Goal: Transaction & Acquisition: Purchase product/service

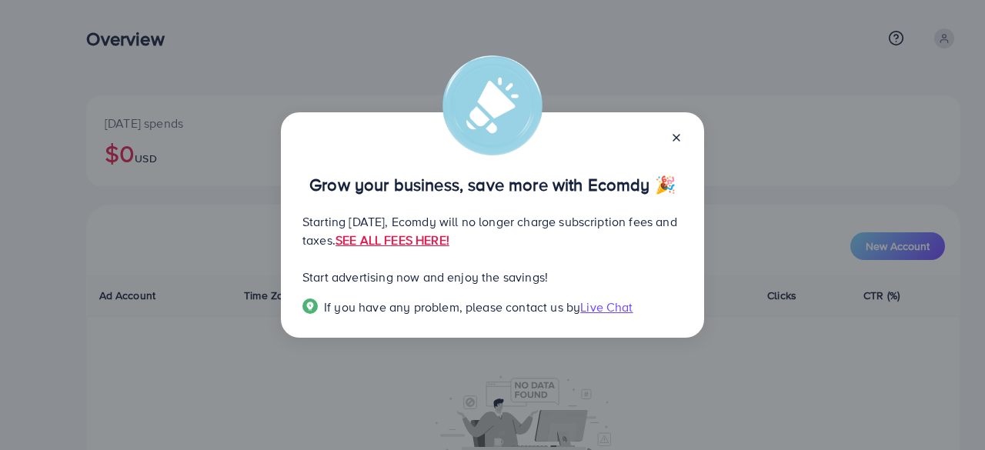
click at [670, 147] on div "Grow your business, save more with Ecomdy 🎉" at bounding box center [492, 169] width 380 height 48
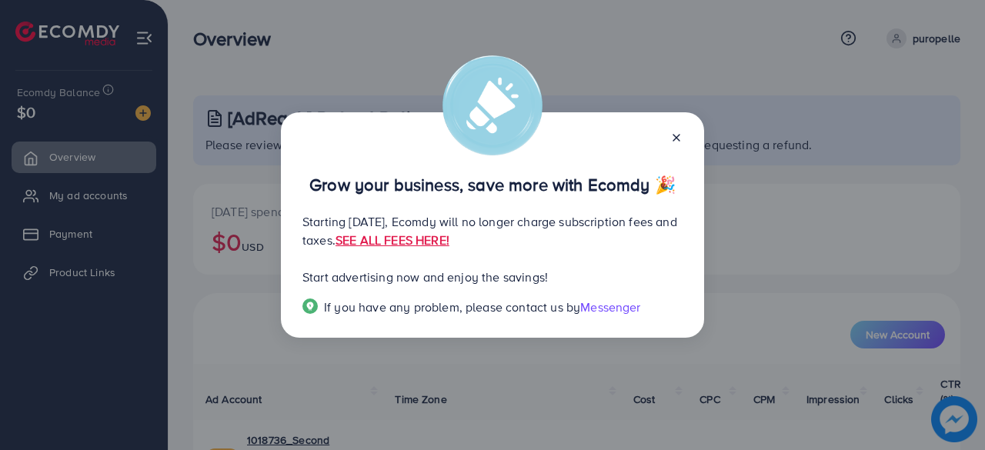
click at [671, 142] on div at bounding box center [670, 137] width 25 height 18
click at [671, 142] on icon at bounding box center [676, 138] width 12 height 12
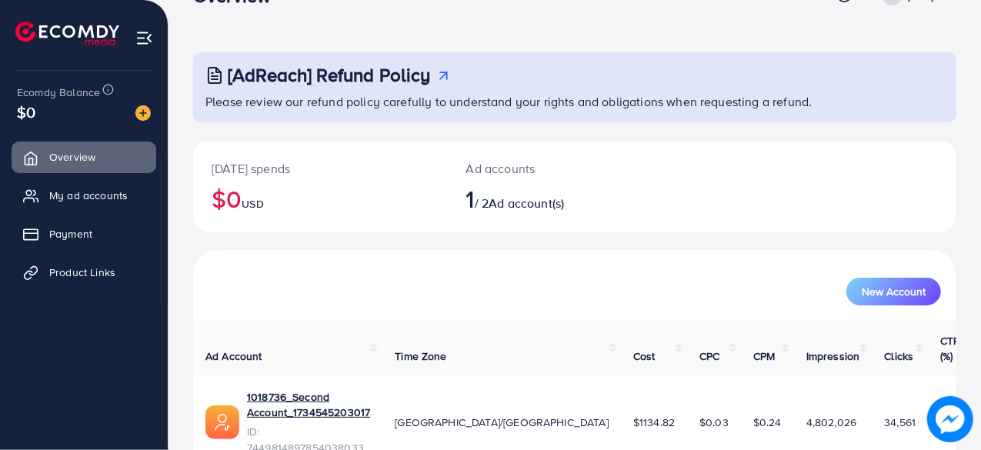
scroll to position [78, 0]
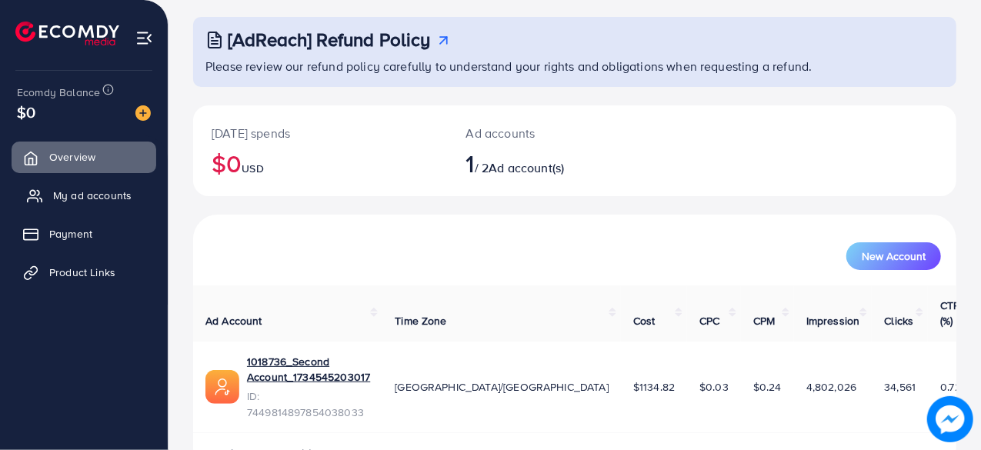
click at [115, 202] on span "My ad accounts" at bounding box center [92, 195] width 78 height 15
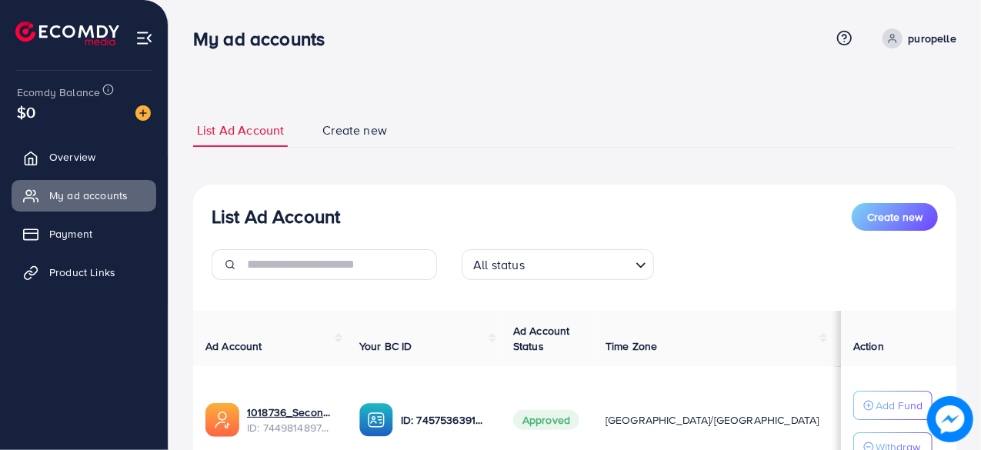
scroll to position [134, 0]
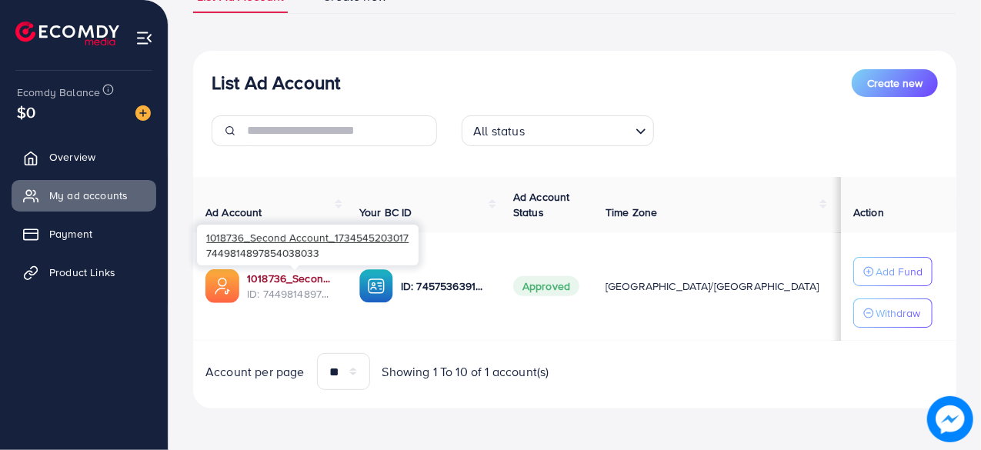
click at [294, 275] on link "1018736_Second Account_1734545203017" at bounding box center [291, 278] width 88 height 15
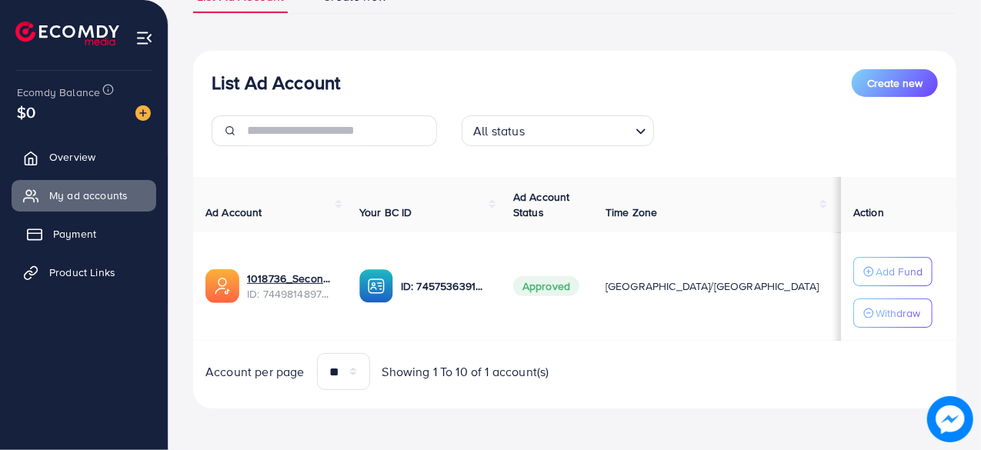
click at [82, 245] on link "Payment" at bounding box center [84, 234] width 145 height 31
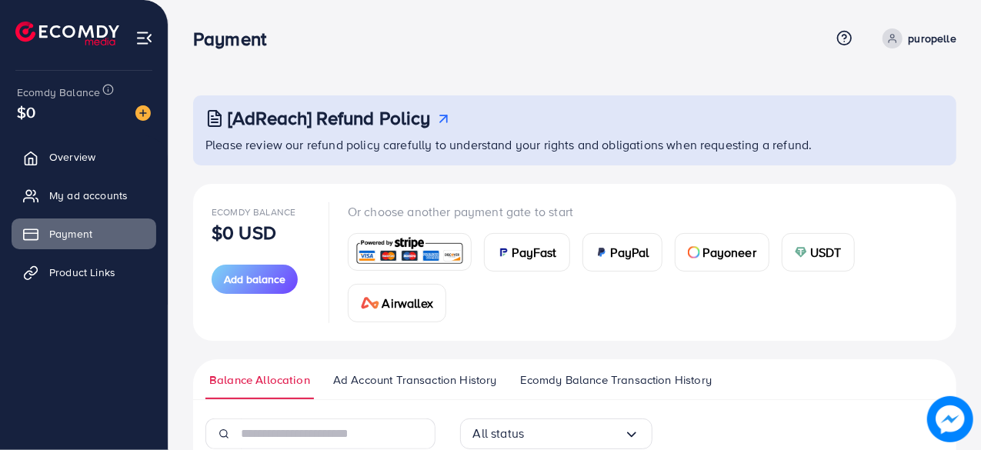
click at [531, 372] on span "Ecomdy Balance Transaction History" at bounding box center [616, 380] width 192 height 17
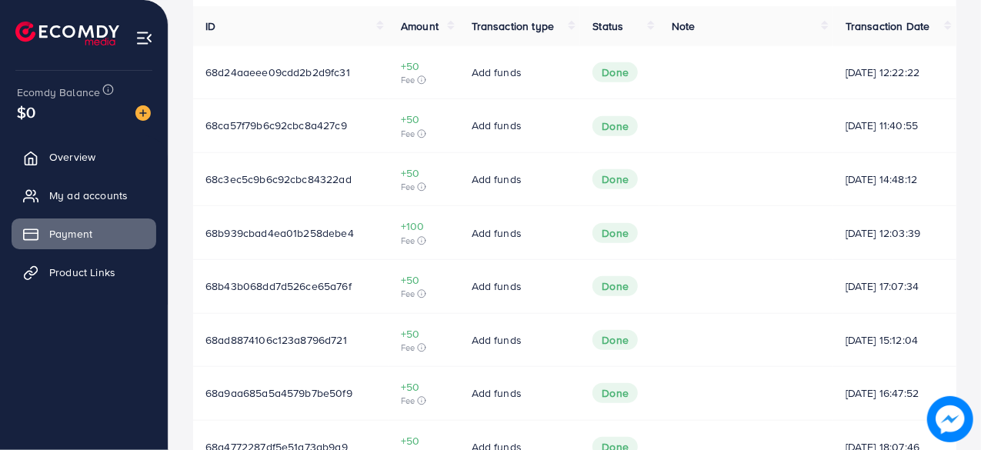
scroll to position [385, 0]
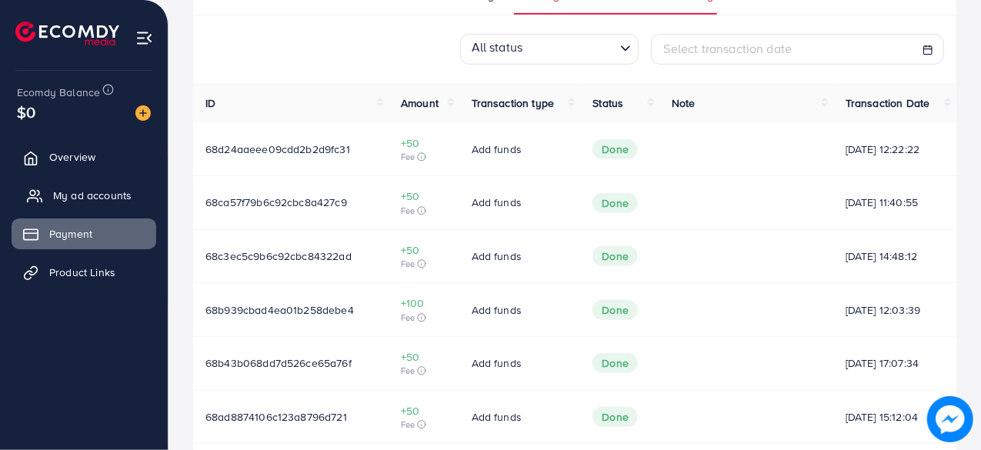
click at [72, 201] on span "My ad accounts" at bounding box center [92, 195] width 78 height 15
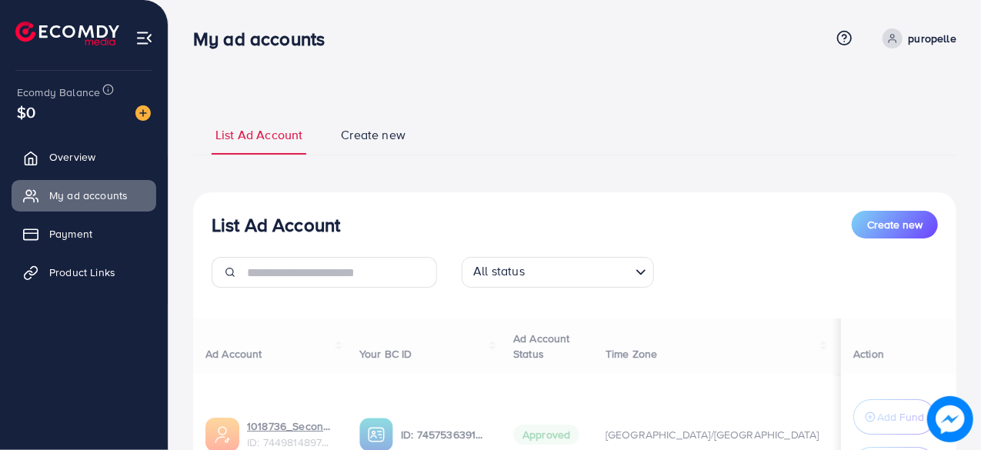
click at [65, 216] on ul "Overview My ad accounts Payment Product Links" at bounding box center [84, 219] width 168 height 169
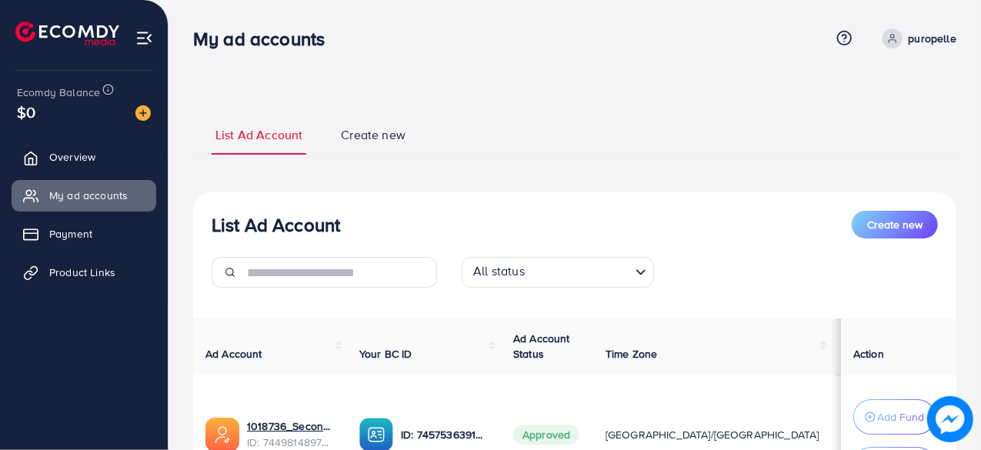
click at [133, 111] on div at bounding box center [137, 112] width 28 height 18
click at [140, 111] on img at bounding box center [142, 112] width 15 height 15
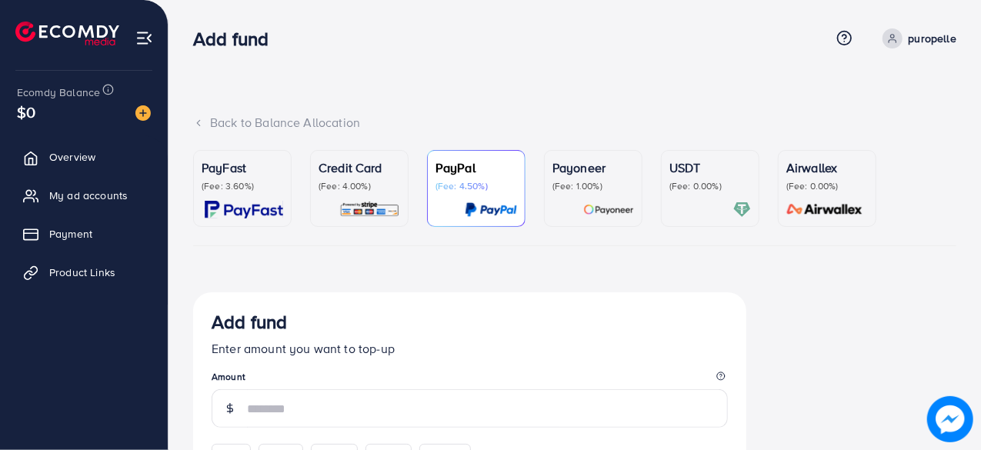
click at [397, 176] on p "Credit Card" at bounding box center [360, 168] width 82 height 18
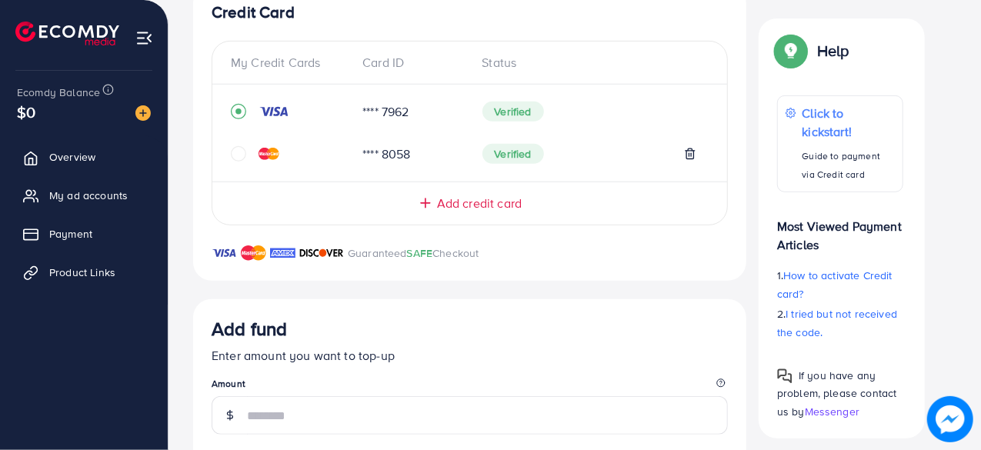
scroll to position [539, 0]
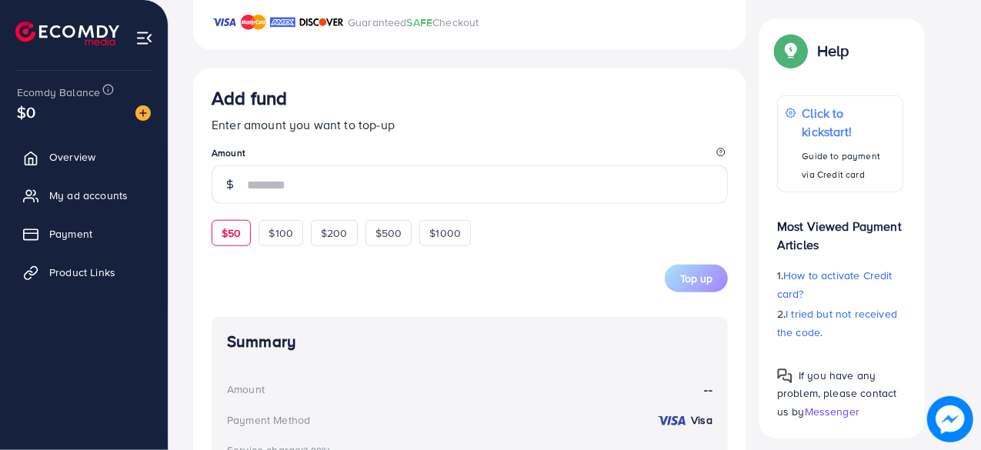
click at [234, 221] on div "$50" at bounding box center [231, 233] width 39 height 26
type input "**"
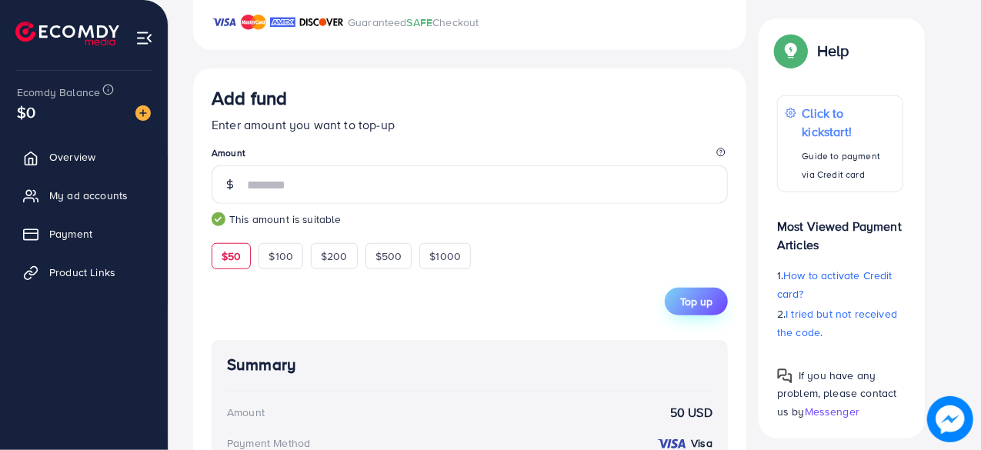
click at [696, 294] on span "Top up" at bounding box center [696, 301] width 32 height 15
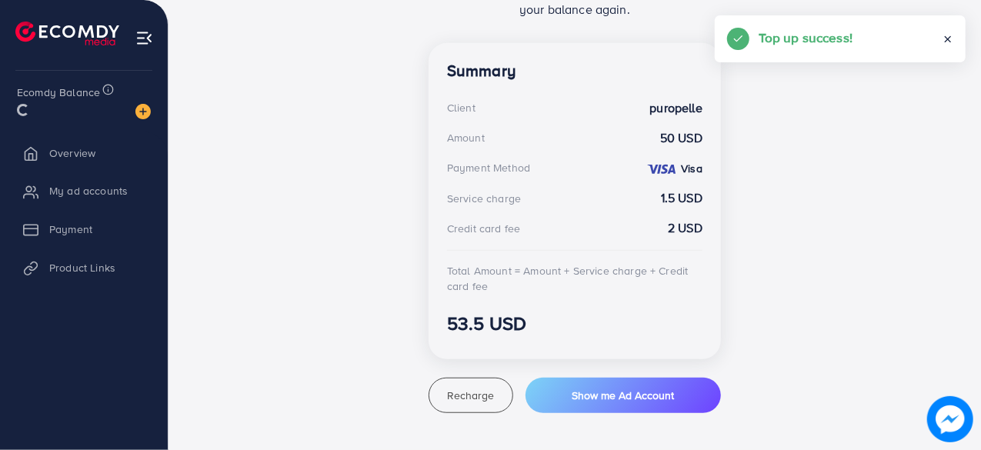
scroll to position [404, 0]
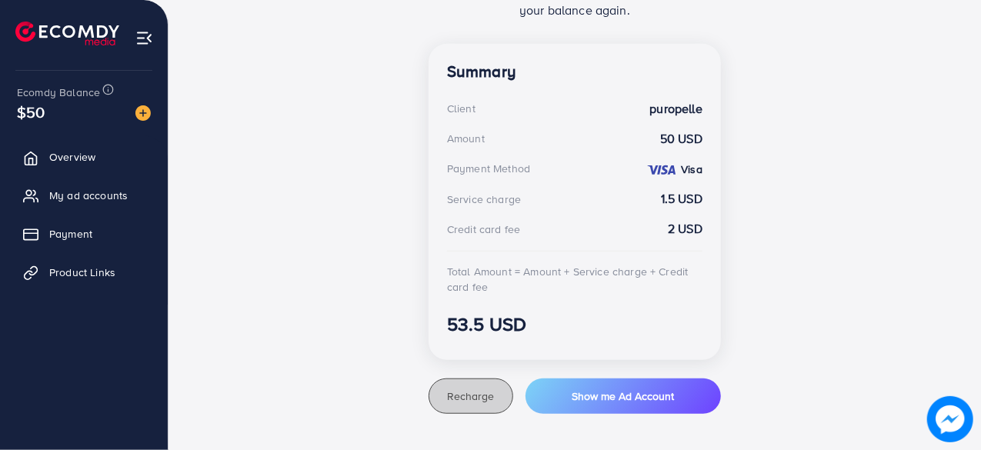
click at [450, 395] on span "Recharge" at bounding box center [470, 396] width 47 height 15
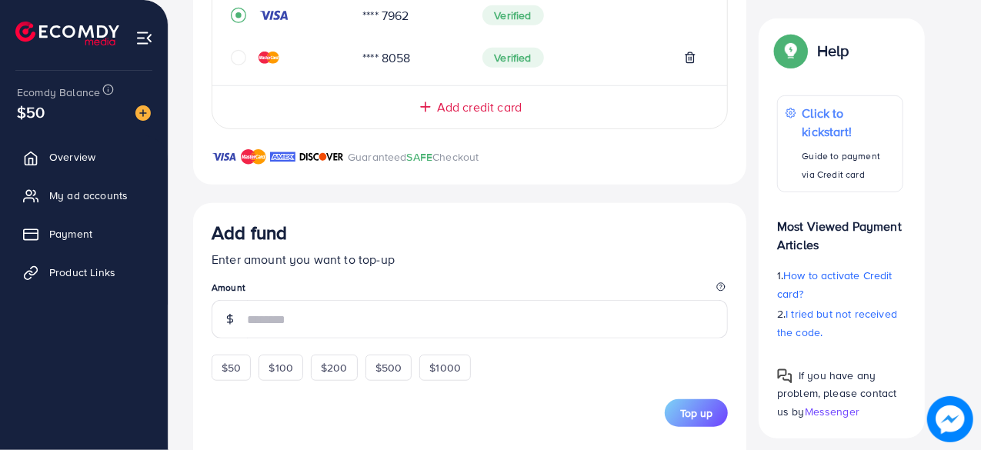
scroll to position [173, 0]
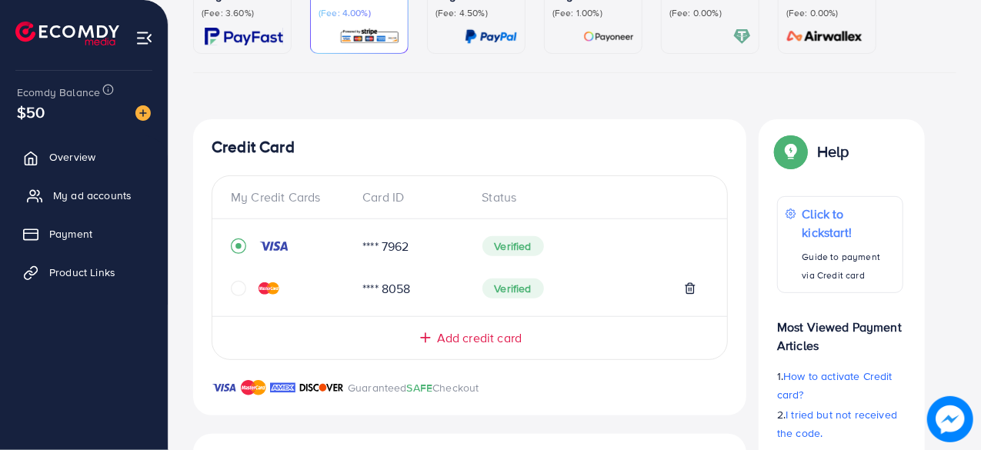
click at [92, 196] on span "My ad accounts" at bounding box center [92, 195] width 78 height 15
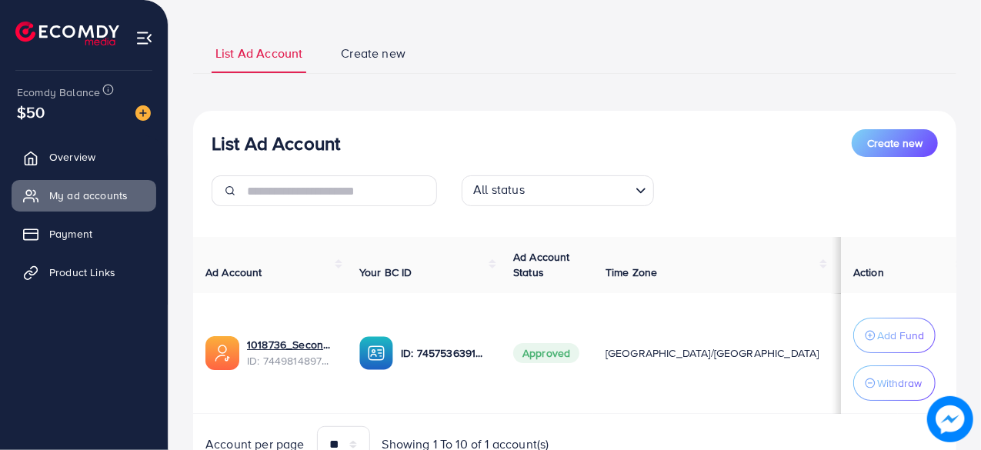
scroll to position [154, 0]
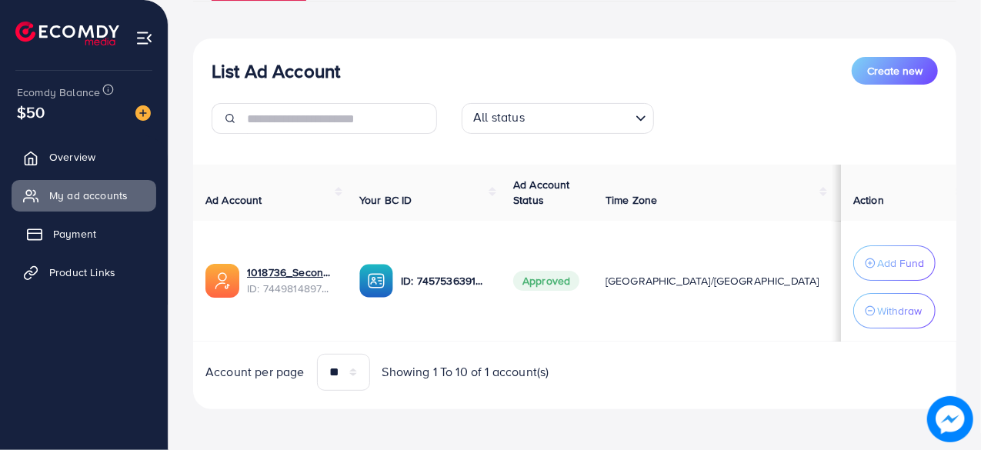
click at [88, 225] on link "Payment" at bounding box center [84, 234] width 145 height 31
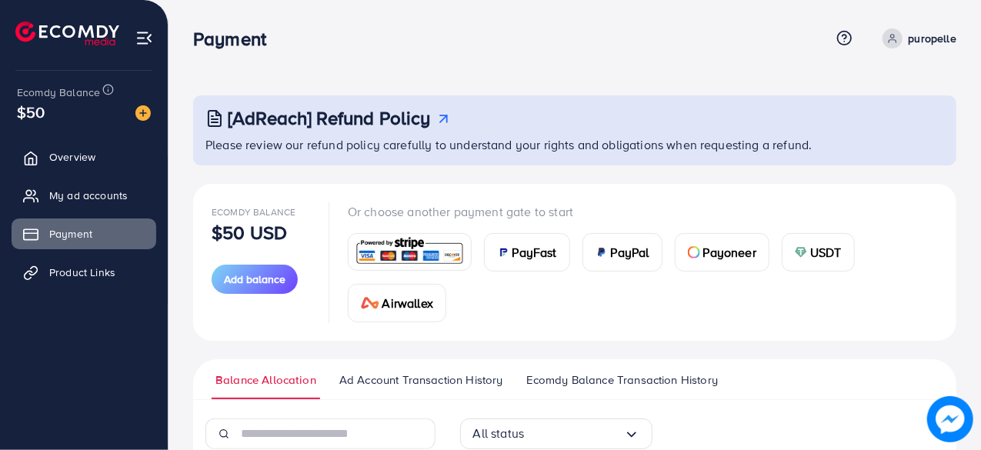
click at [609, 376] on span "Ecomdy Balance Transaction History" at bounding box center [622, 380] width 192 height 17
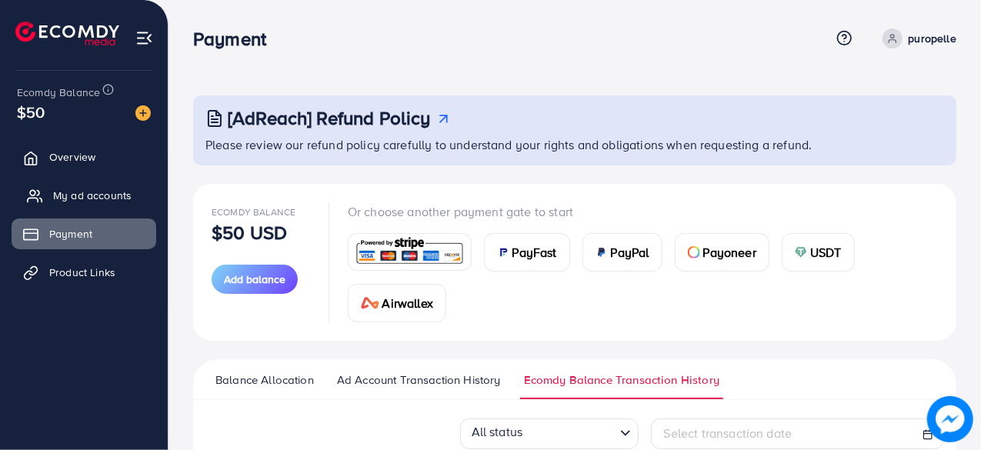
click at [85, 184] on ul "Overview My ad accounts Payment Product Links" at bounding box center [84, 219] width 168 height 169
click at [83, 190] on span "My ad accounts" at bounding box center [92, 195] width 78 height 15
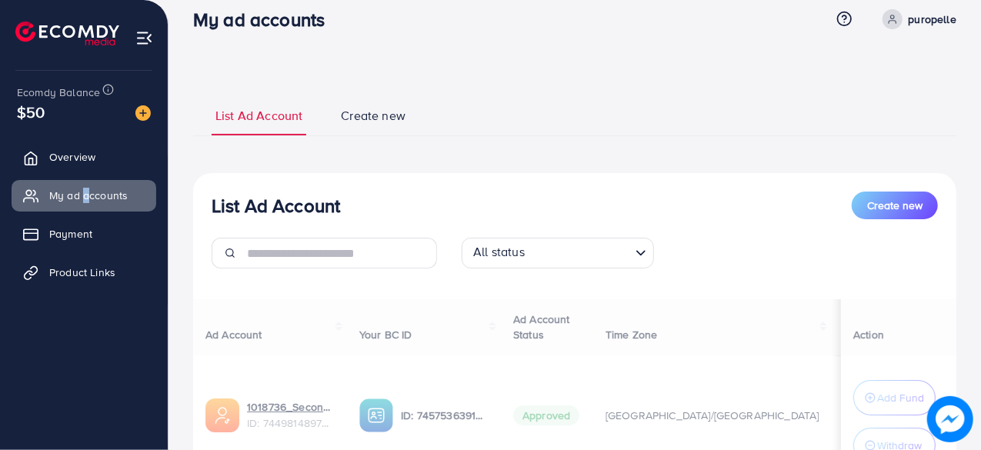
scroll to position [77, 0]
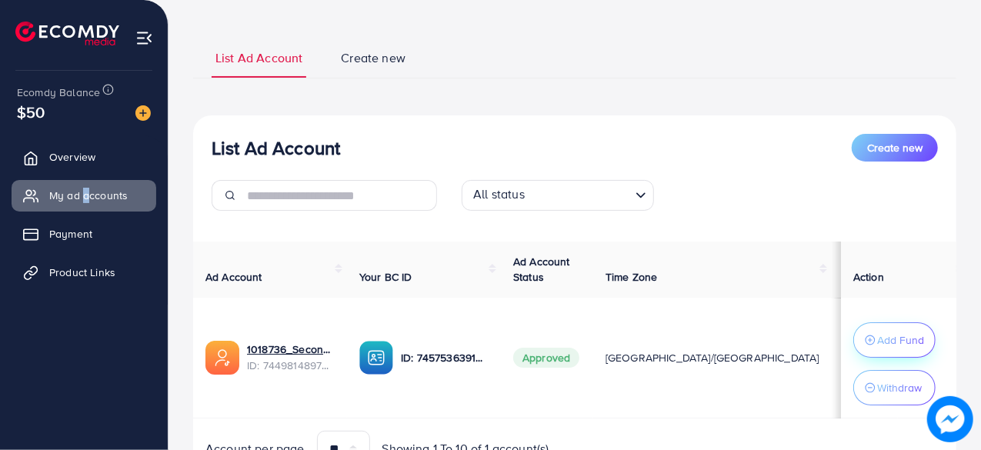
click at [882, 336] on p "Add Fund" at bounding box center [900, 340] width 47 height 18
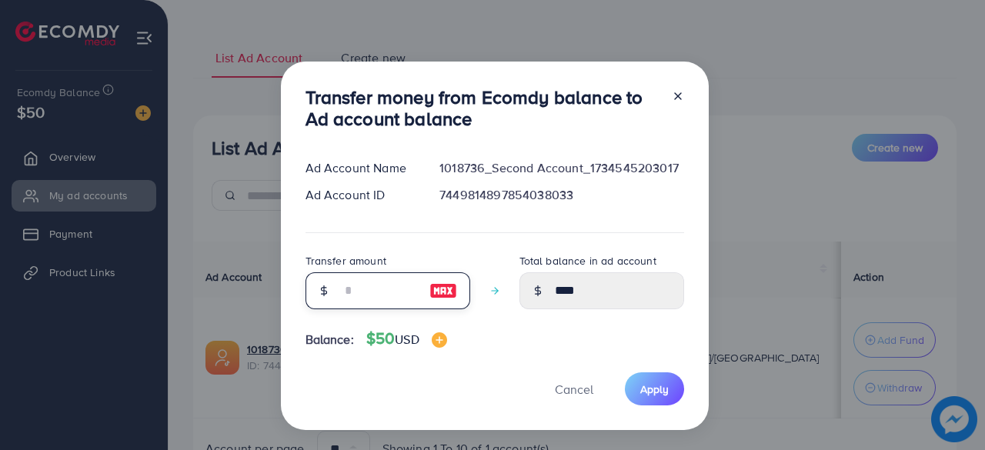
click at [384, 297] on input "number" at bounding box center [379, 290] width 77 height 37
type input "*"
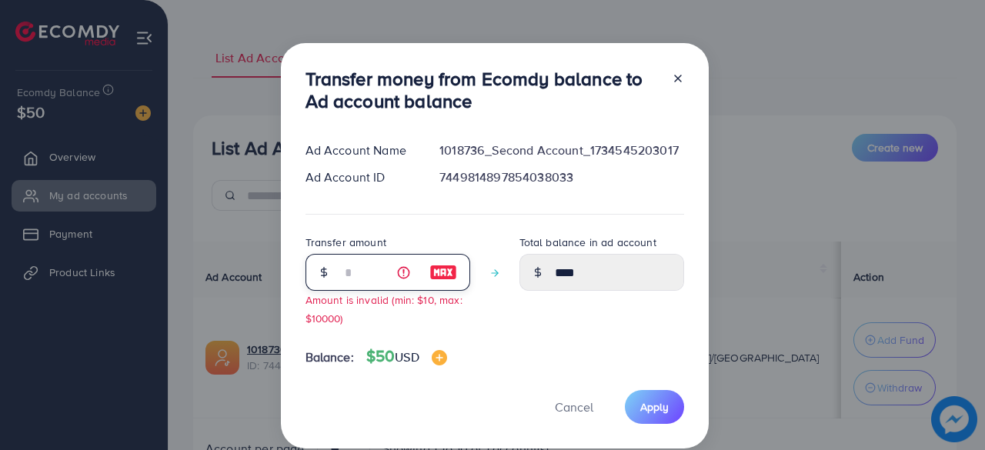
type input "****"
type input "**"
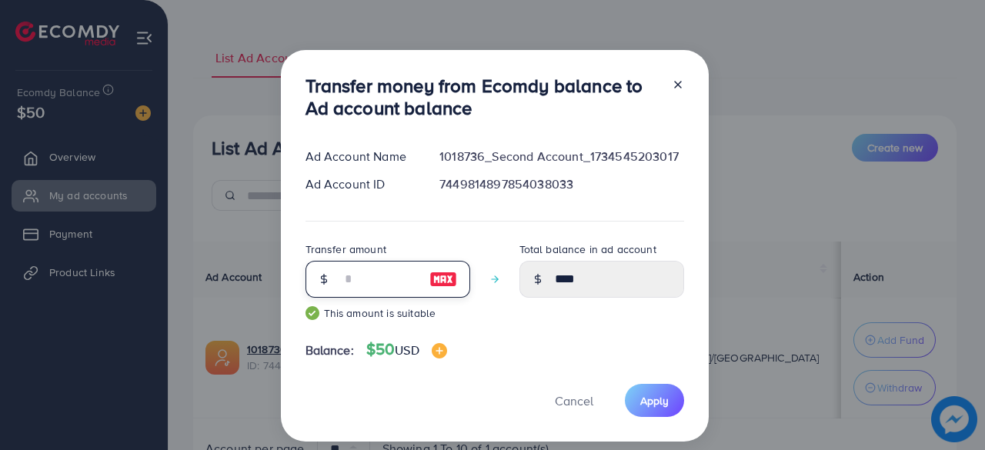
type input "*****"
type input "**"
click at [642, 401] on span "Apply" at bounding box center [654, 400] width 28 height 15
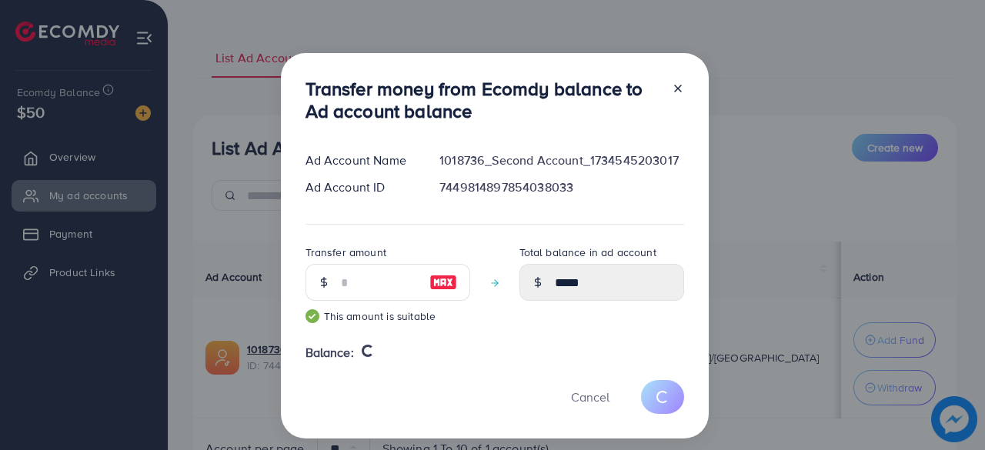
type input "****"
